Goal: Task Accomplishment & Management: Use online tool/utility

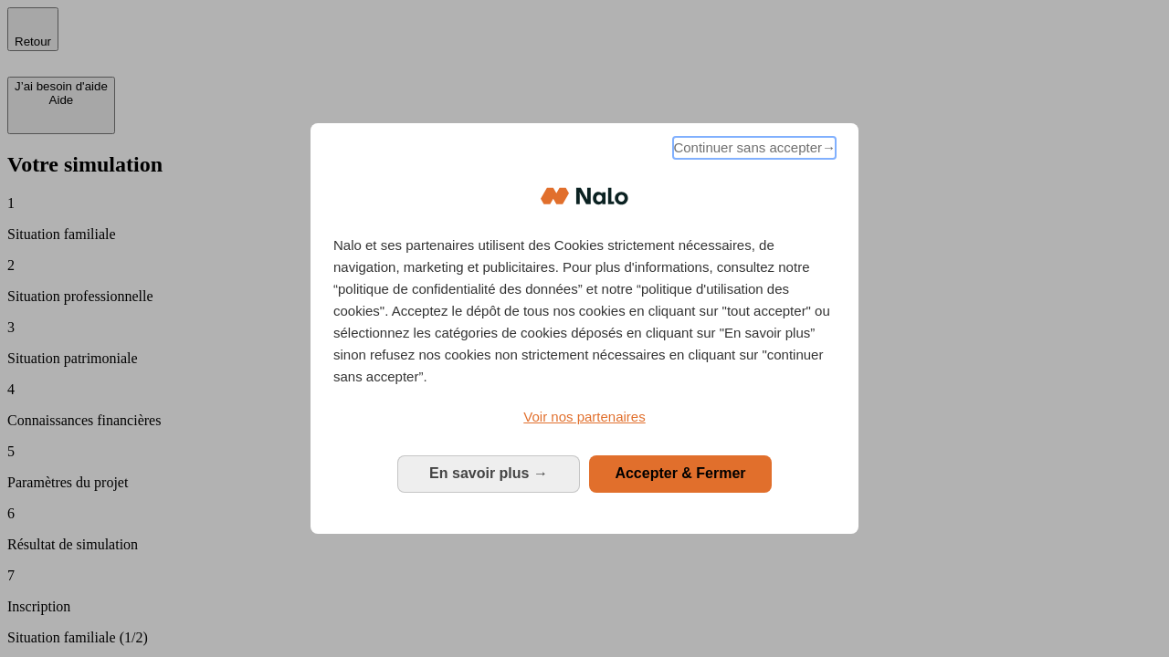
click at [752, 151] on span "Continuer sans accepter →" at bounding box center [754, 148] width 163 height 22
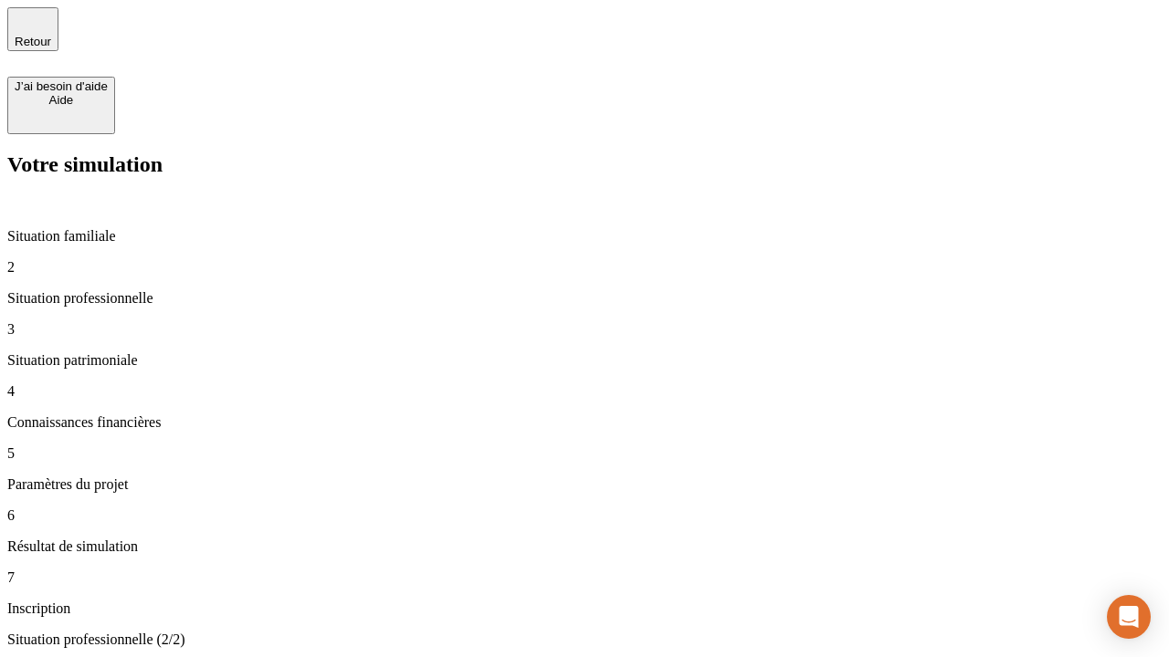
type input "70 000"
type input "1 000"
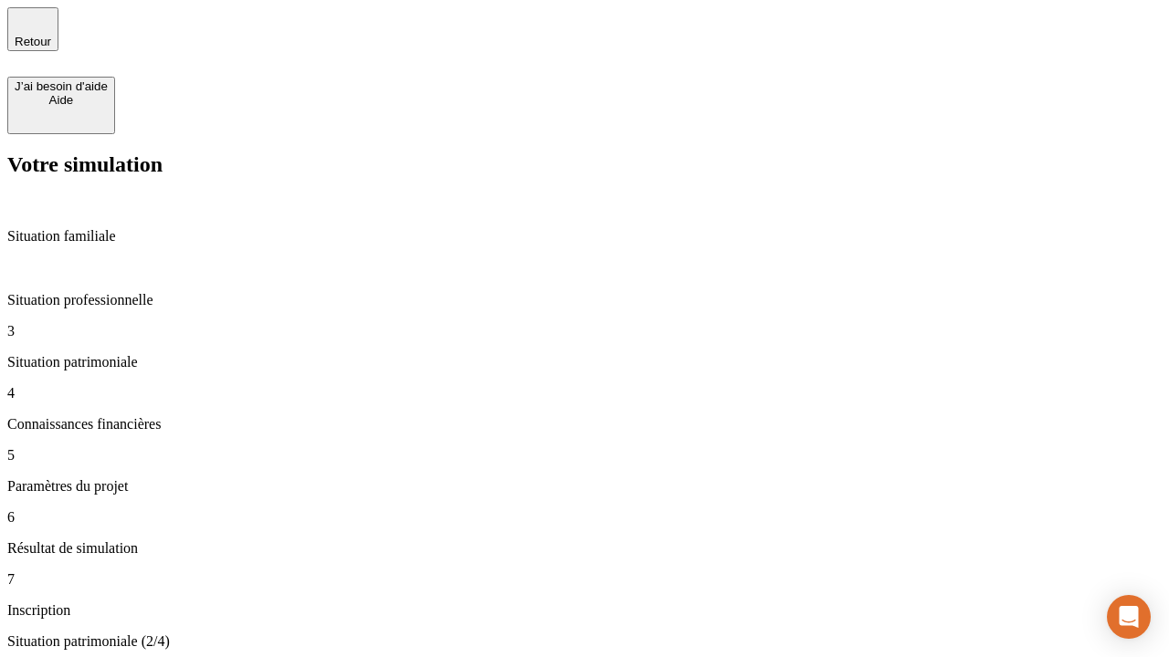
type input "800"
type input "6"
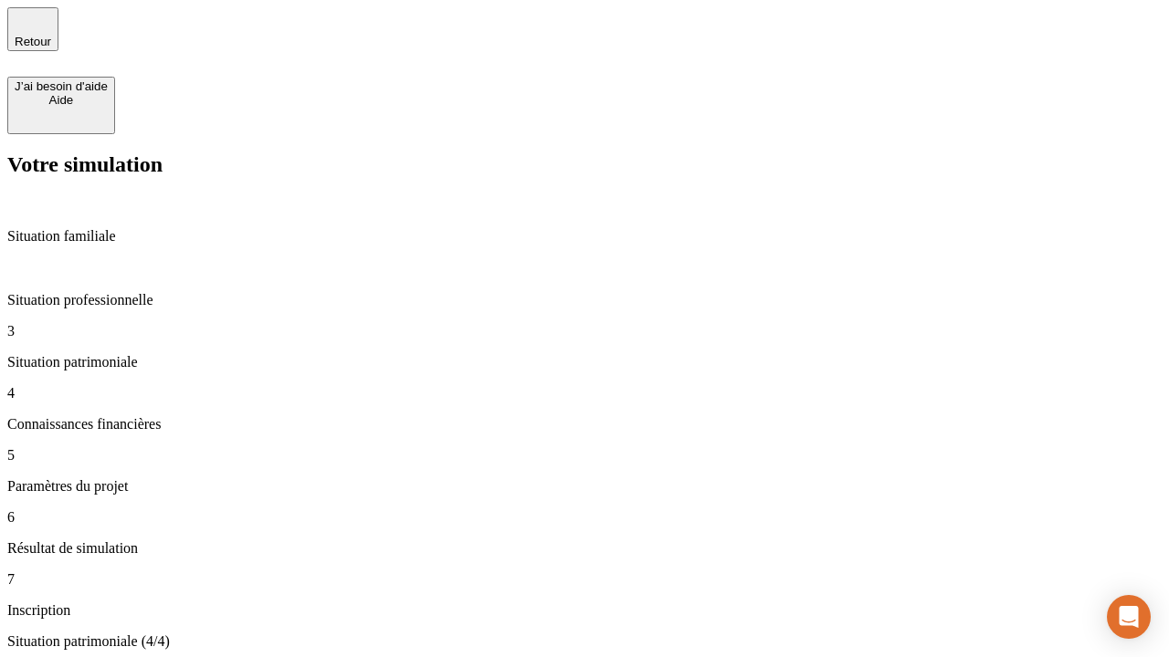
type input "400"
type input "3"
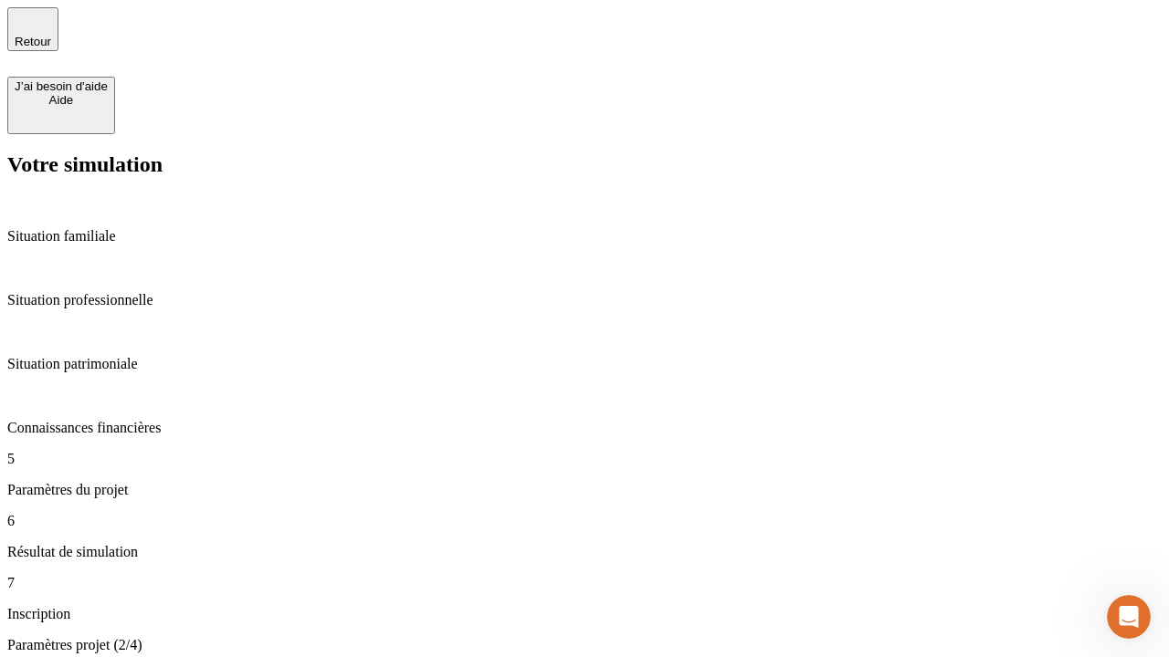
type input "35"
type input "500"
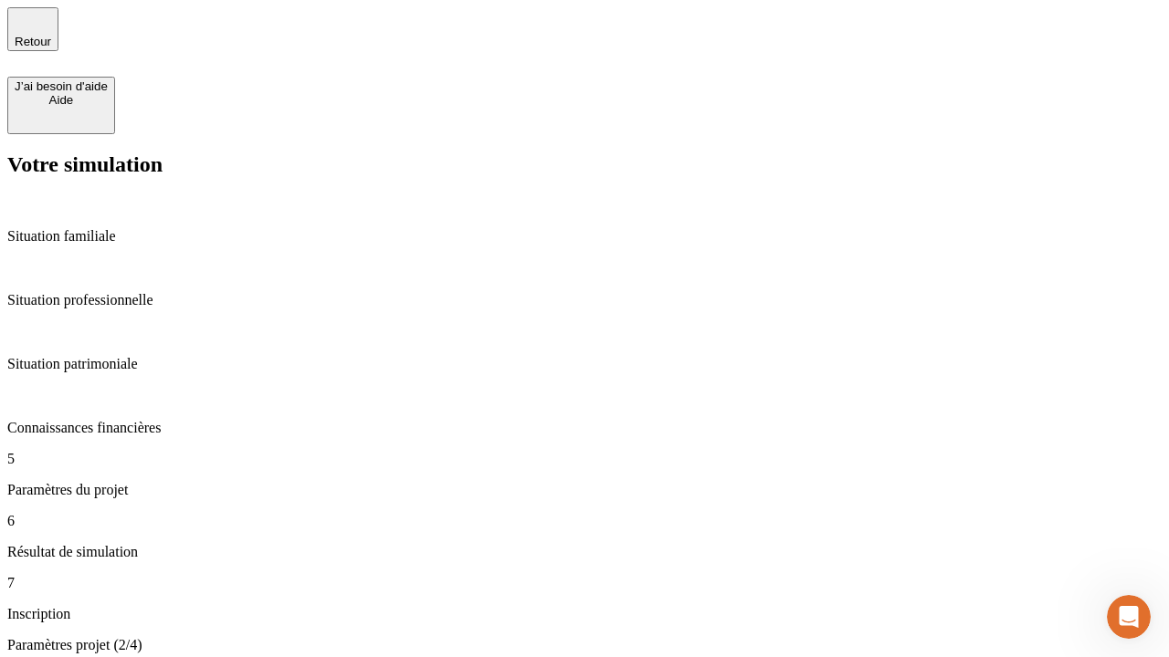
type input "640"
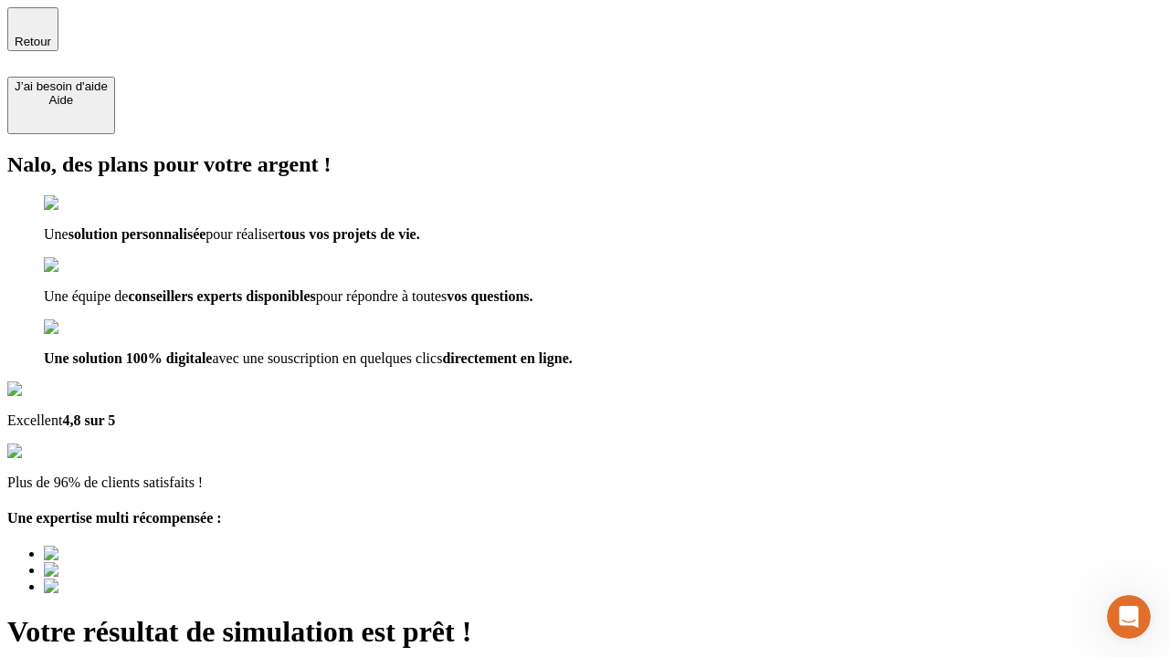
type input "[EMAIL_ADDRESS][DOMAIN_NAME]"
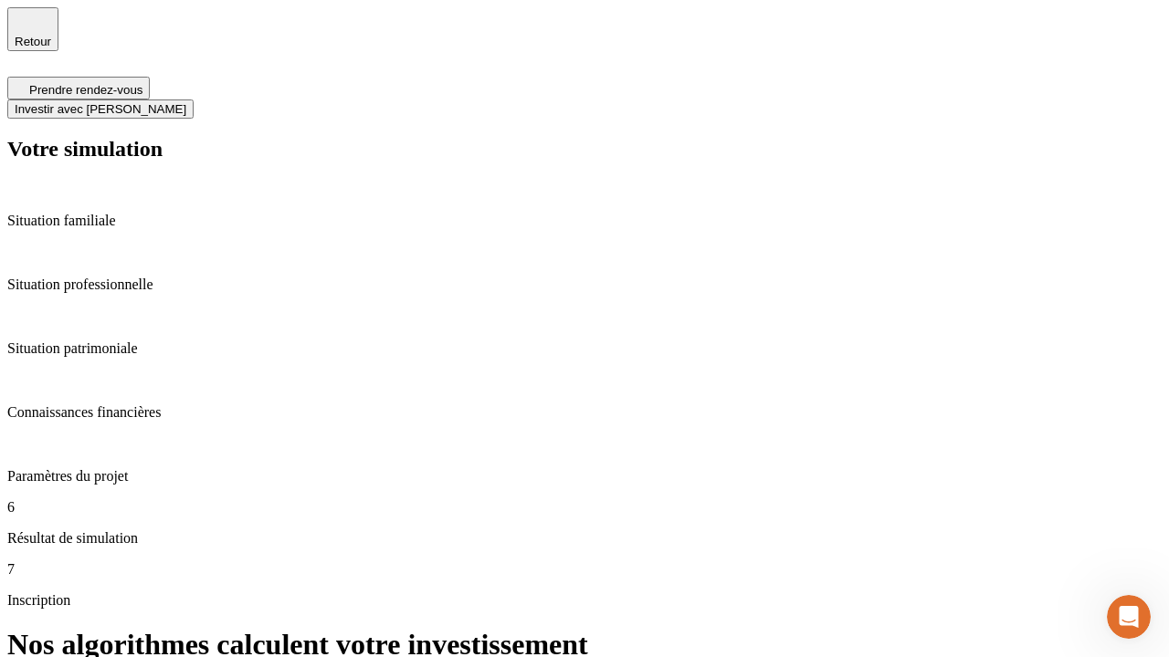
scroll to position [7, 0]
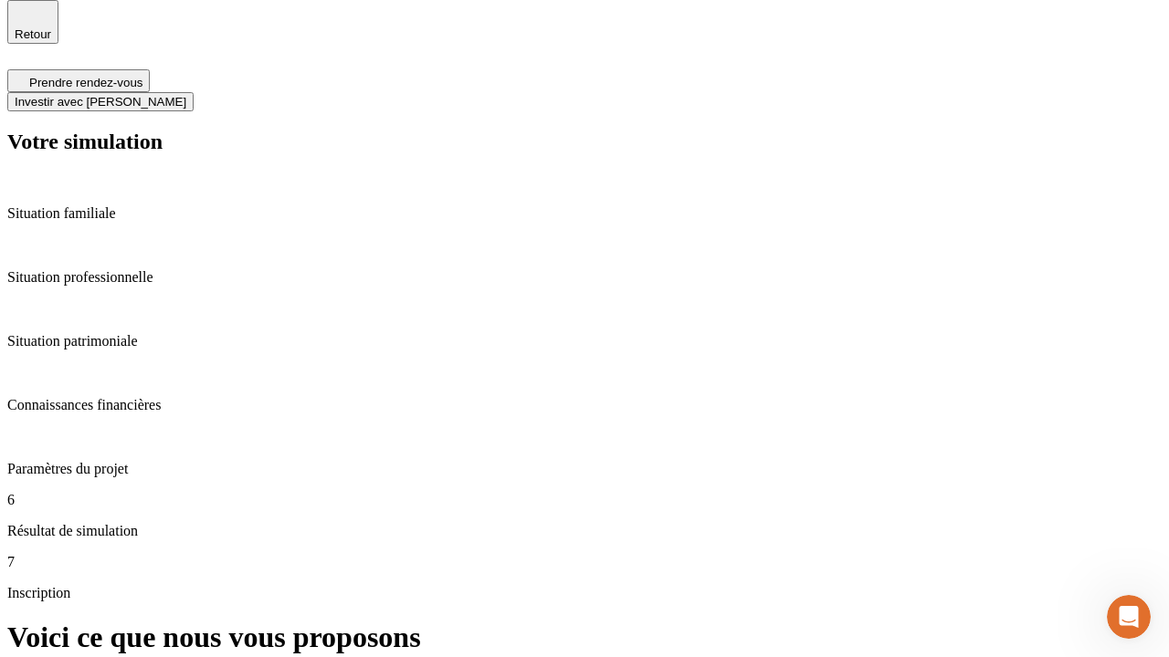
click at [186, 95] on span "Investir avec [PERSON_NAME]" at bounding box center [101, 102] width 172 height 14
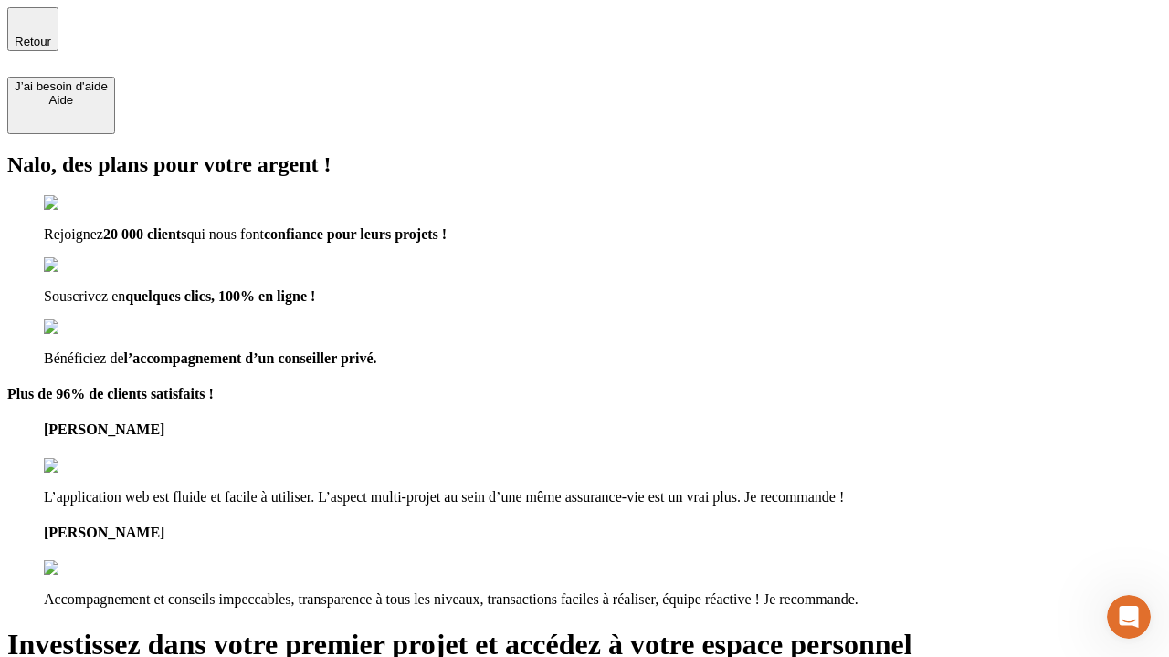
type input "[PERSON_NAME][EMAIL_ADDRESS][DOMAIN_NAME]"
